Goal: Task Accomplishment & Management: Complete application form

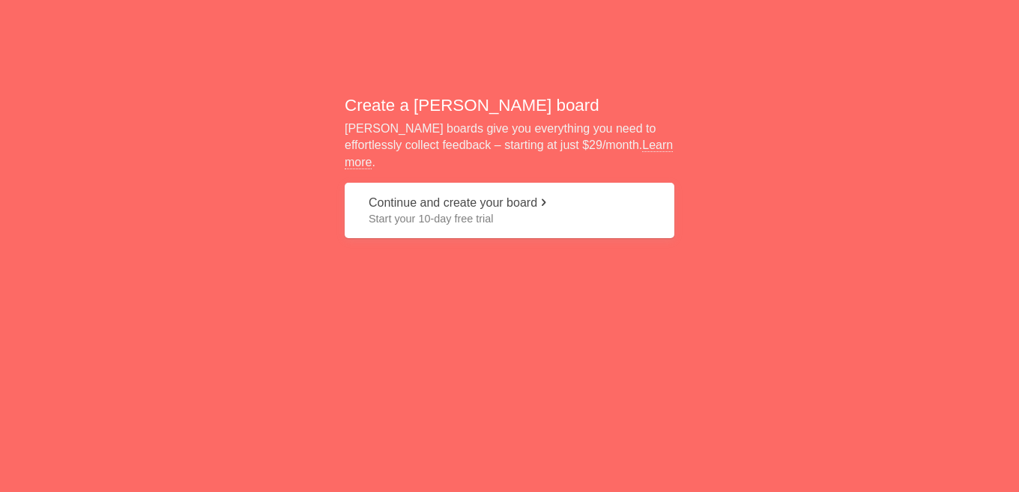
click at [458, 187] on button "Continue and create your board Start your 10-day free trial" at bounding box center [510, 211] width 330 height 56
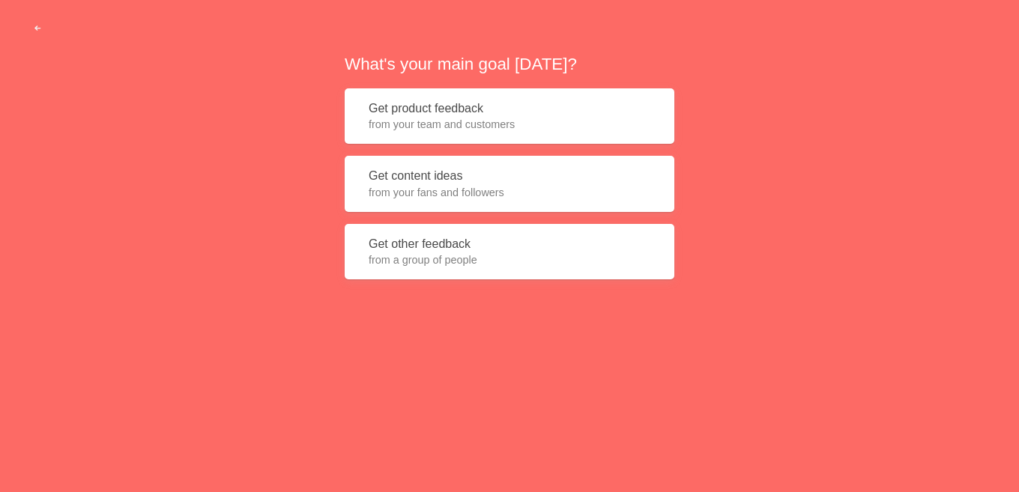
click at [458, 112] on button "Get product feedback from your team and customers" at bounding box center [510, 116] width 330 height 56
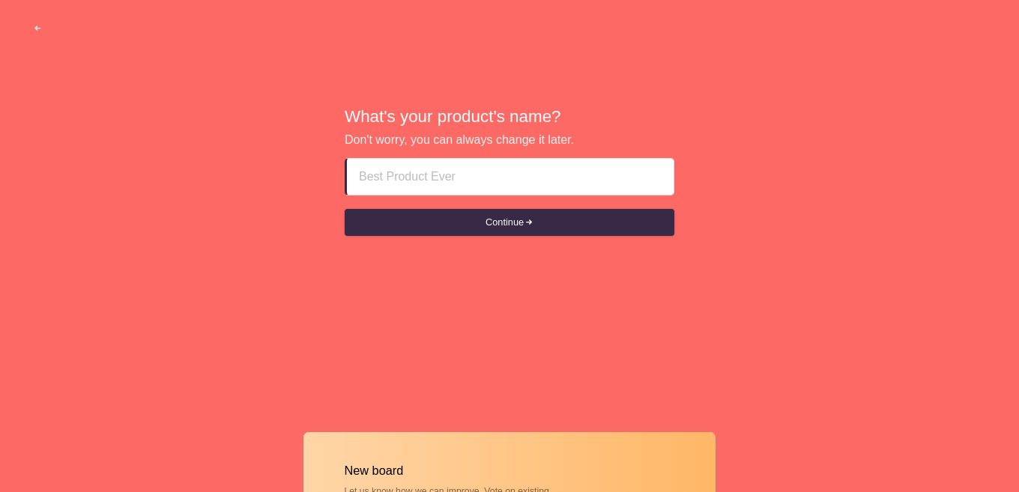
paste input "Escort Agency In ajman ^**[PHONE_NUMBER]**^ ajman Russian Escort Girl"
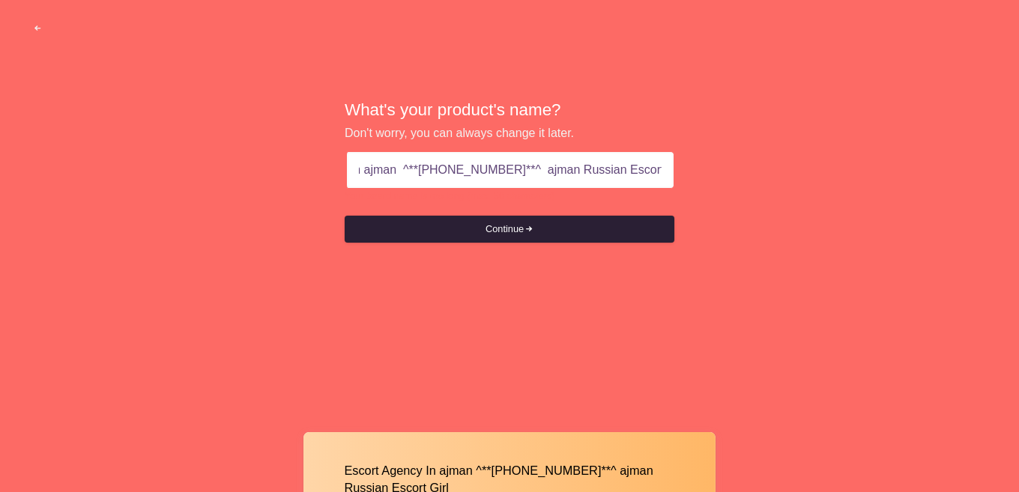
click at [517, 225] on button "Continue" at bounding box center [510, 229] width 330 height 27
click at [521, 230] on button "Continue" at bounding box center [510, 229] width 330 height 27
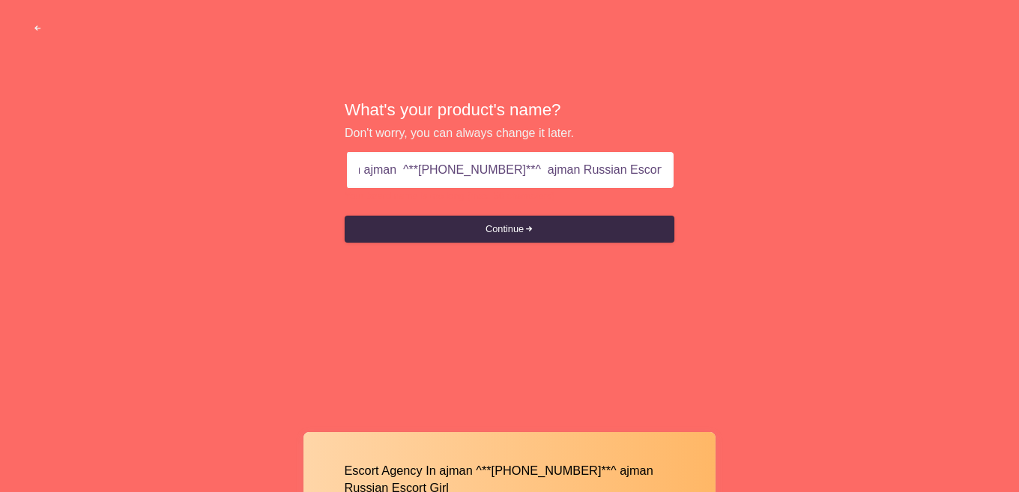
drag, startPoint x: 524, startPoint y: 171, endPoint x: 723, endPoint y: 179, distance: 199.4
click at [723, 179] on div "What's your product's name? Don't worry, you can always change it later. Escort…" at bounding box center [509, 172] width 1019 height 345
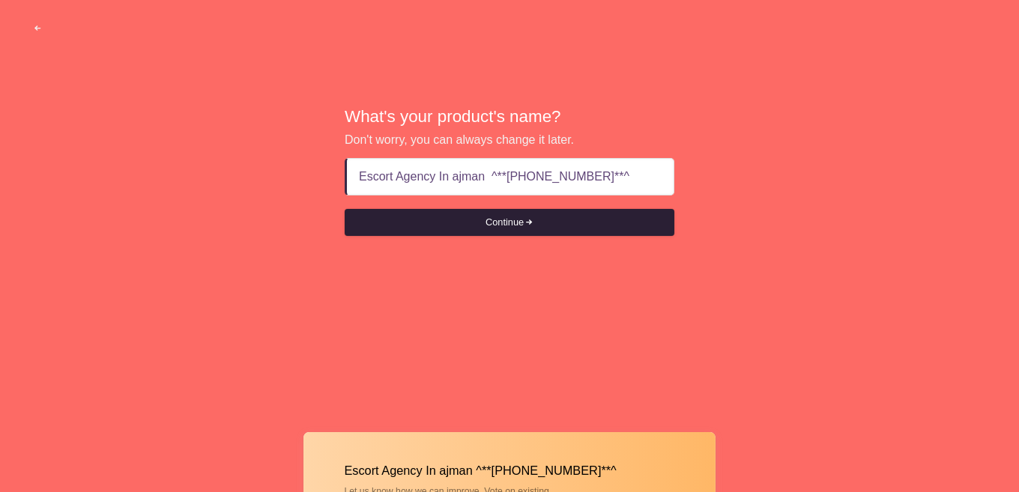
click at [497, 220] on button "Continue" at bounding box center [510, 222] width 330 height 27
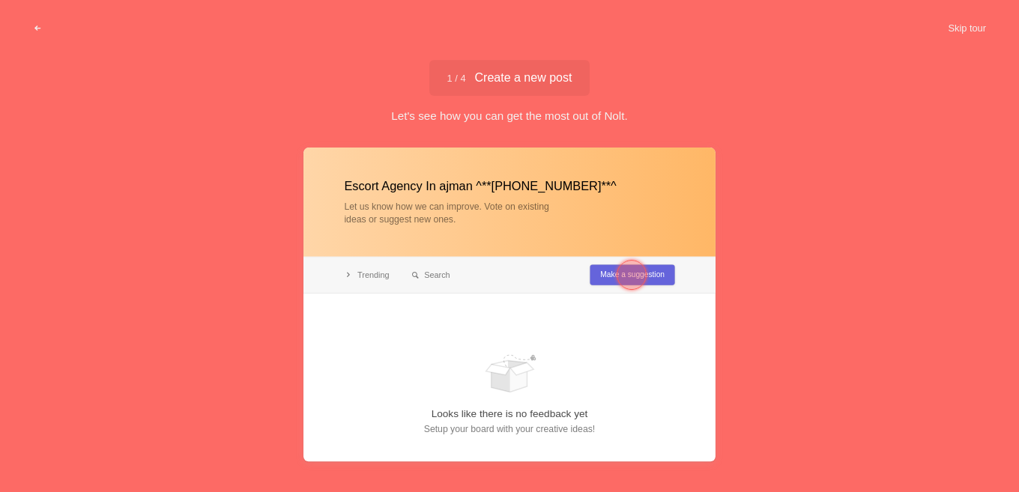
type input "Escort Agency In ajman ^**[PHONE_NUMBER]**^"
click at [616, 277] on div at bounding box center [632, 275] width 54 height 54
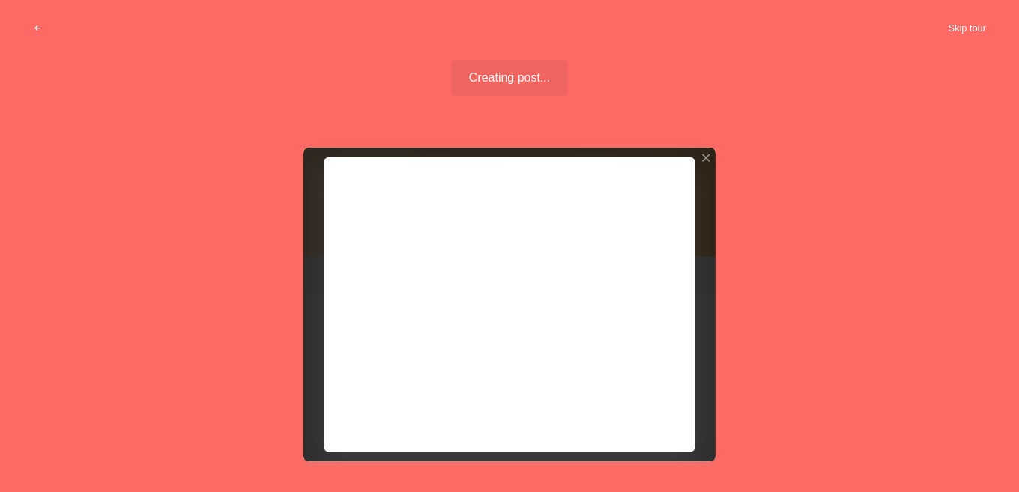
click at [957, 28] on button "Skip tour" at bounding box center [967, 28] width 74 height 27
